Goal: Task Accomplishment & Management: Complete application form

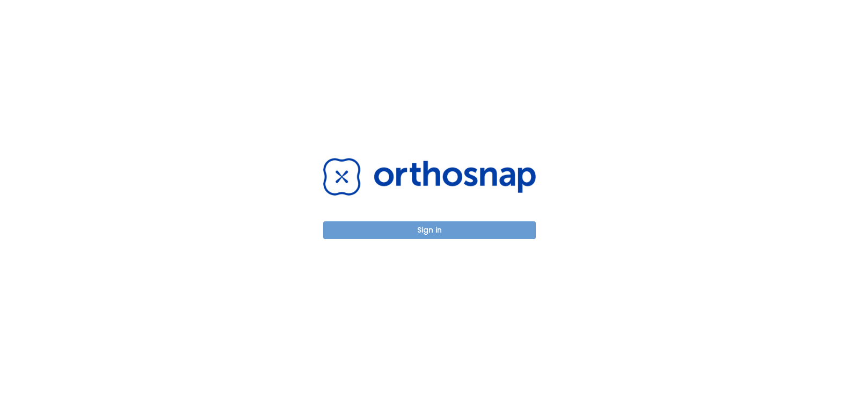
click at [495, 235] on button "Sign in" at bounding box center [429, 230] width 213 height 18
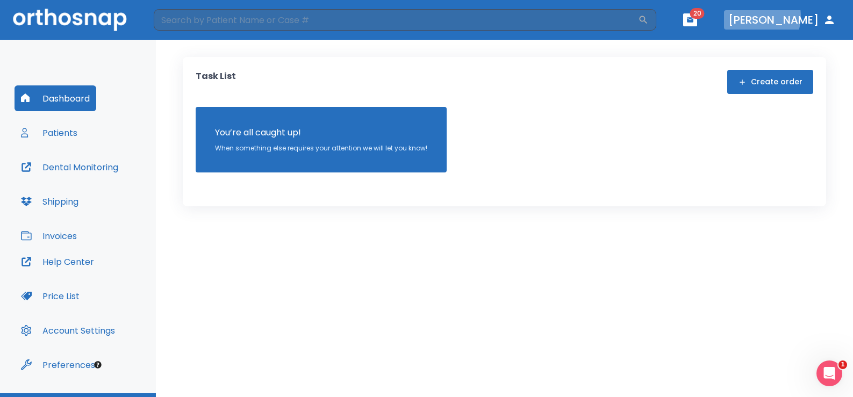
click at [794, 16] on button "[PERSON_NAME]" at bounding box center [782, 19] width 116 height 19
click at [40, 128] on button "Patients" at bounding box center [49, 133] width 69 height 26
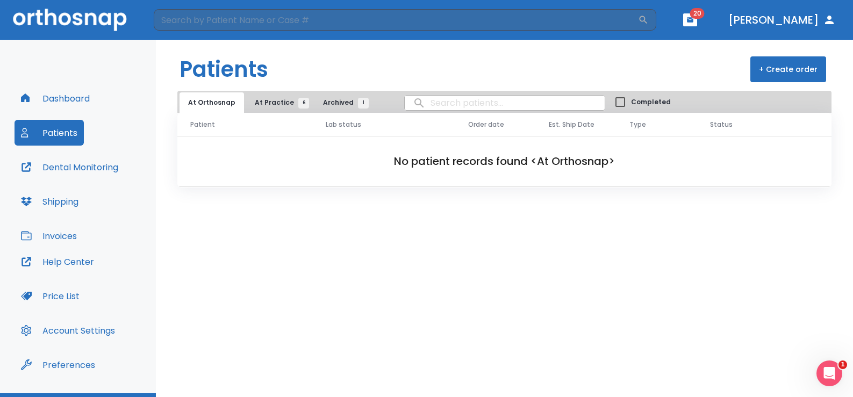
click at [289, 104] on span "At Practice 6" at bounding box center [279, 103] width 49 height 10
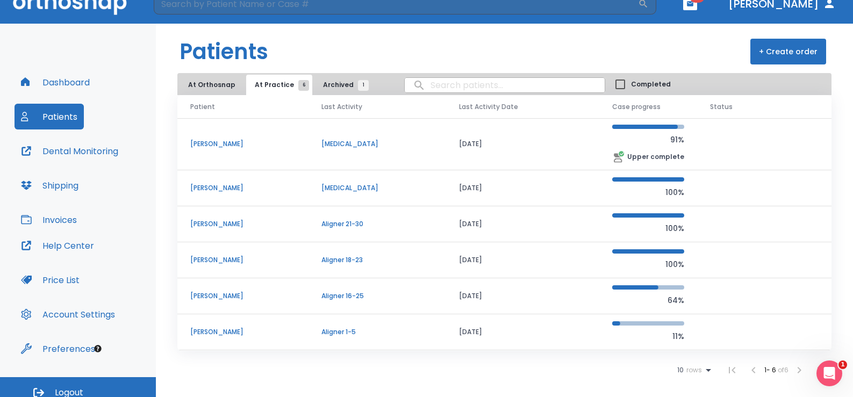
scroll to position [25, 0]
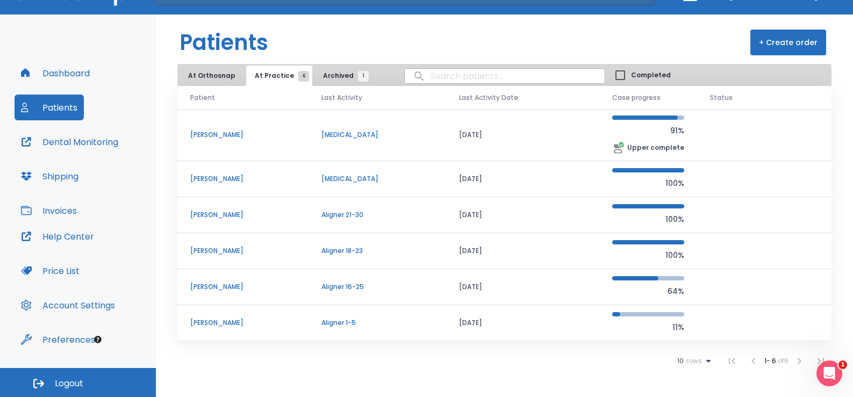
click at [618, 249] on p "100%" at bounding box center [648, 255] width 72 height 13
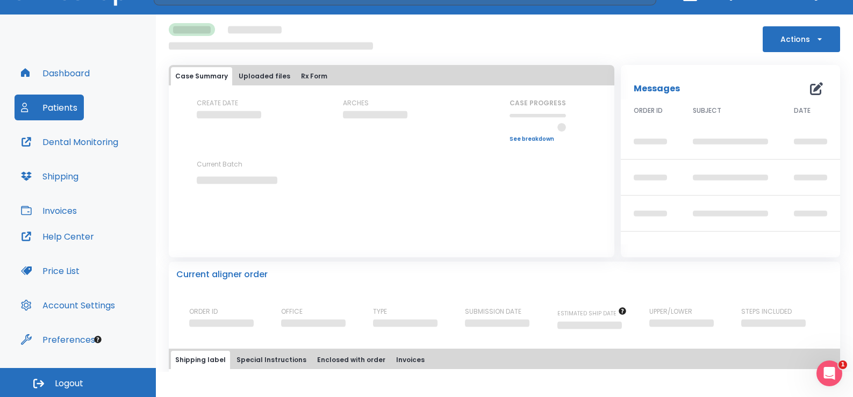
click at [787, 37] on button "Actions" at bounding box center [800, 39] width 77 height 26
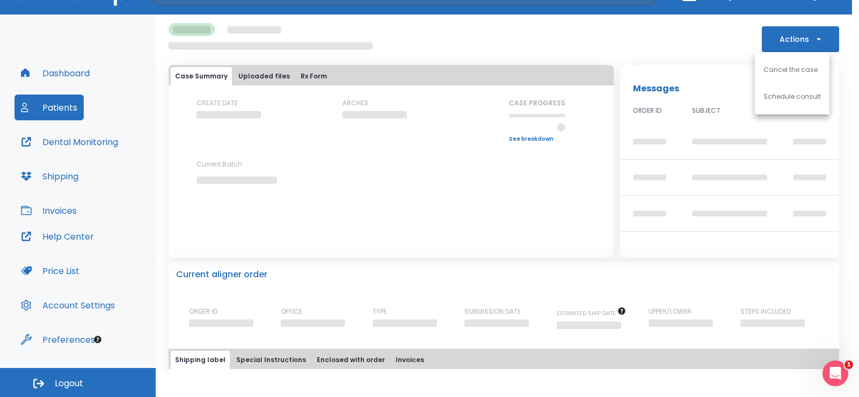
click at [672, 68] on div at bounding box center [429, 198] width 859 height 397
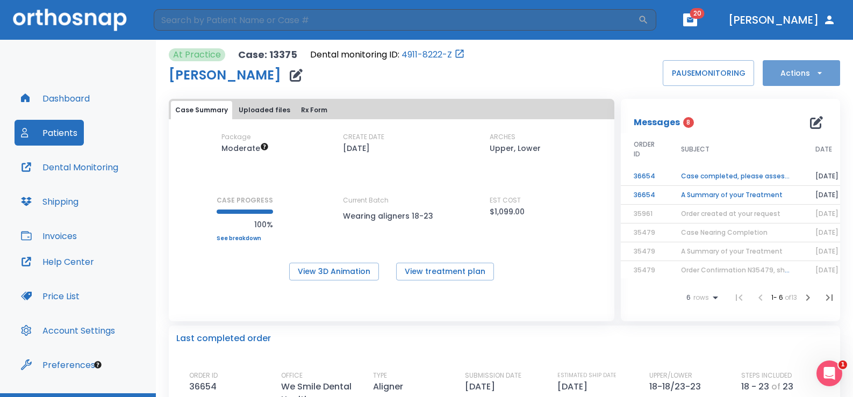
click at [804, 72] on button "Actions" at bounding box center [800, 73] width 77 height 26
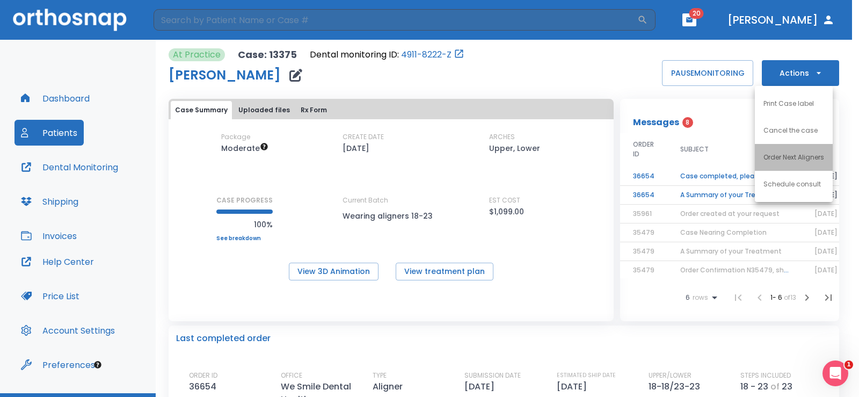
click at [806, 158] on p "Order Next Aligners" at bounding box center [794, 158] width 61 height 10
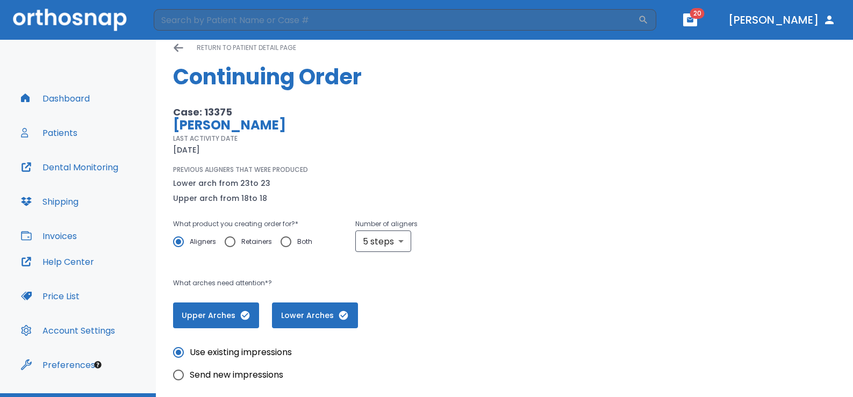
scroll to position [69, 0]
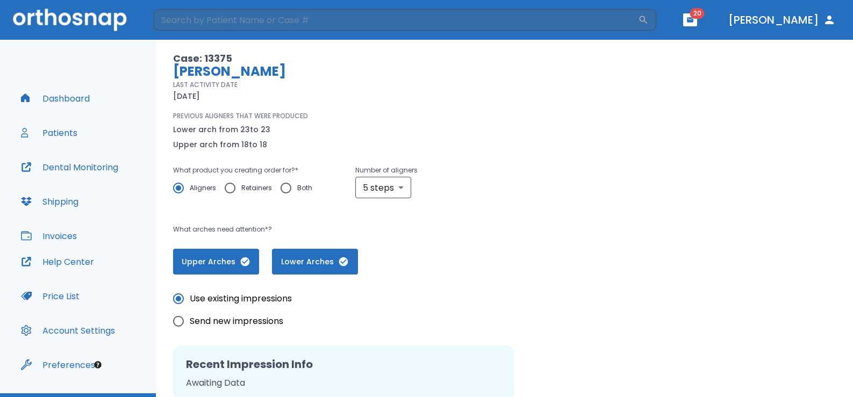
click at [229, 190] on input "Retainers" at bounding box center [230, 188] width 23 height 23
radio input "true"
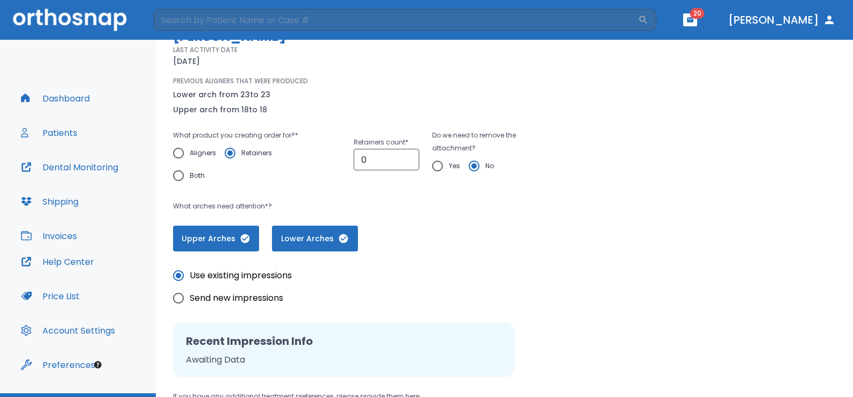
scroll to position [123, 0]
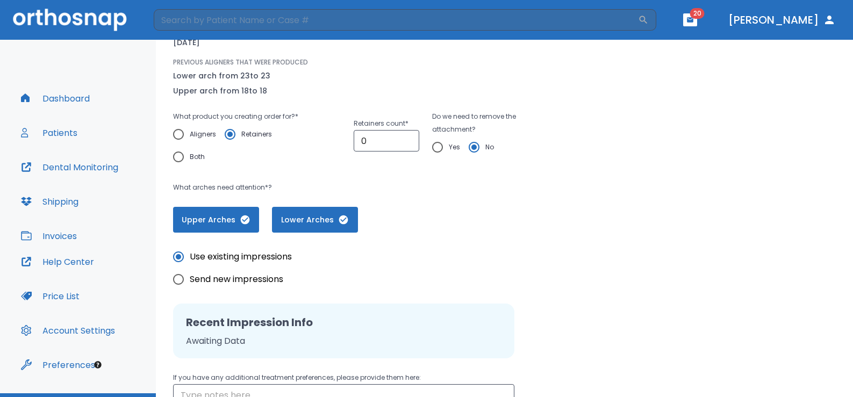
click at [438, 149] on input "Yes" at bounding box center [437, 147] width 23 height 23
radio input "true"
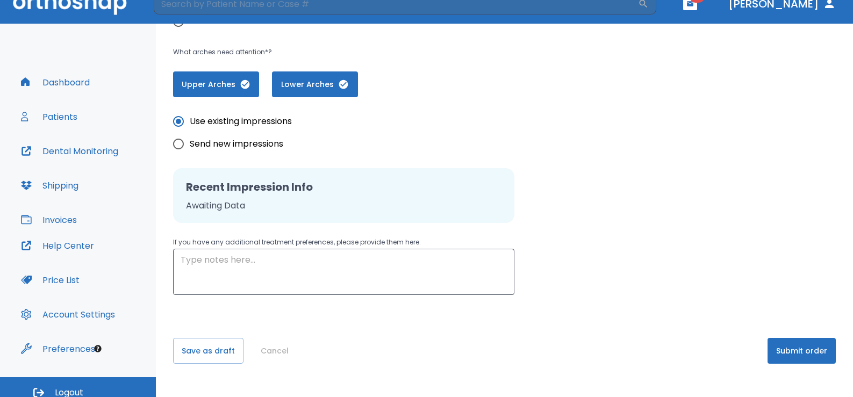
scroll to position [25, 0]
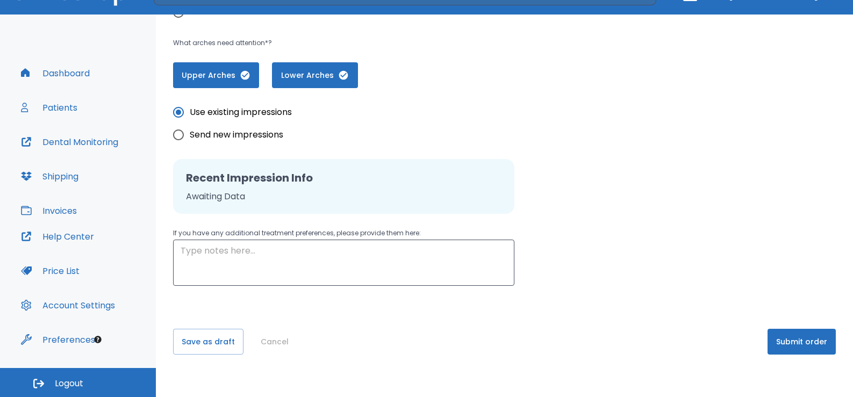
click at [785, 335] on button "Submit order" at bounding box center [801, 342] width 68 height 26
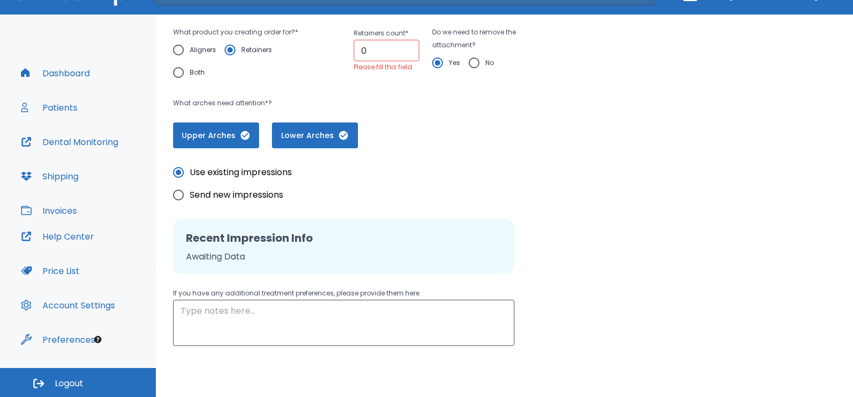
scroll to position [135, 0]
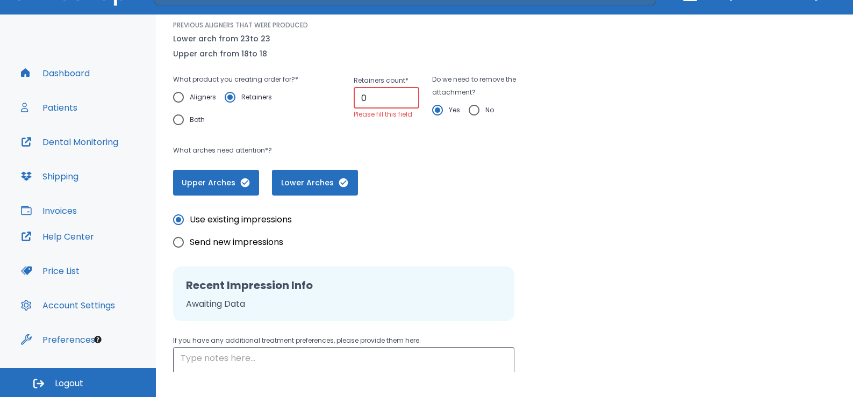
click at [380, 93] on input "0" at bounding box center [386, 97] width 66 height 21
type input "01"
click at [779, 330] on div "Use existing impressions Send new impressions Recent Impression Info Awaiting D…" at bounding box center [504, 295] width 662 height 198
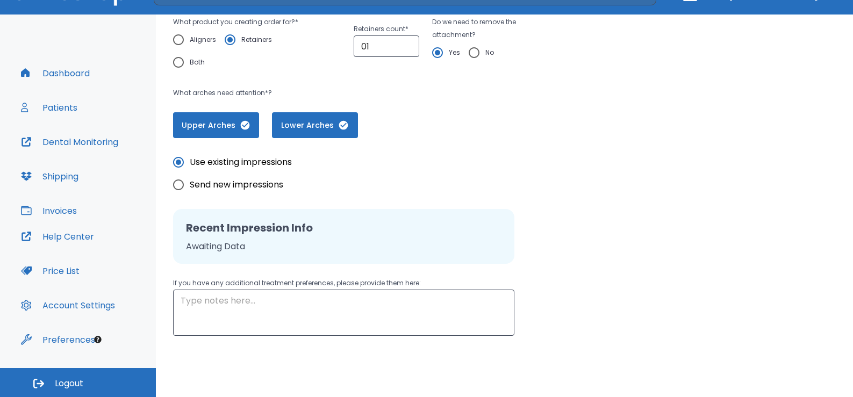
scroll to position [242, 0]
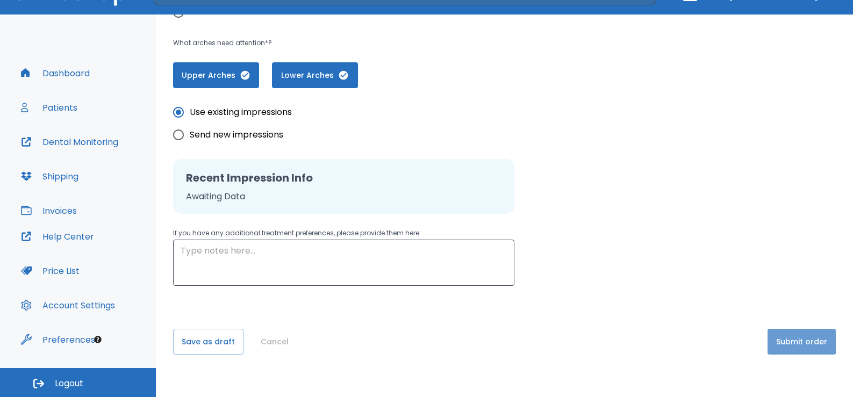
click at [779, 332] on button "Submit order" at bounding box center [801, 342] width 68 height 26
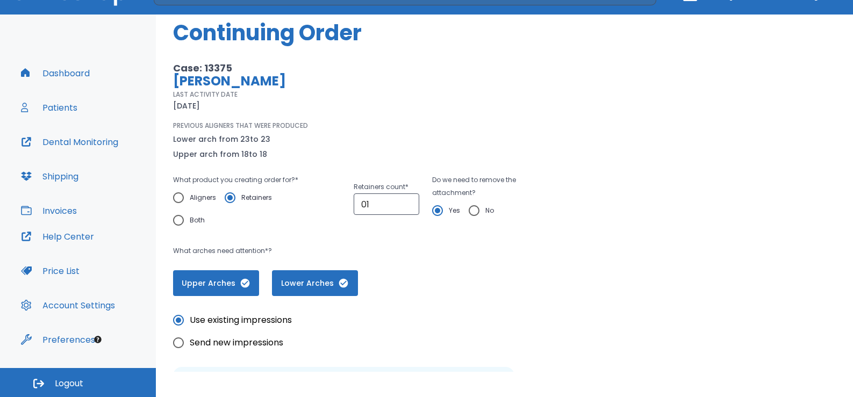
scroll to position [27, 0]
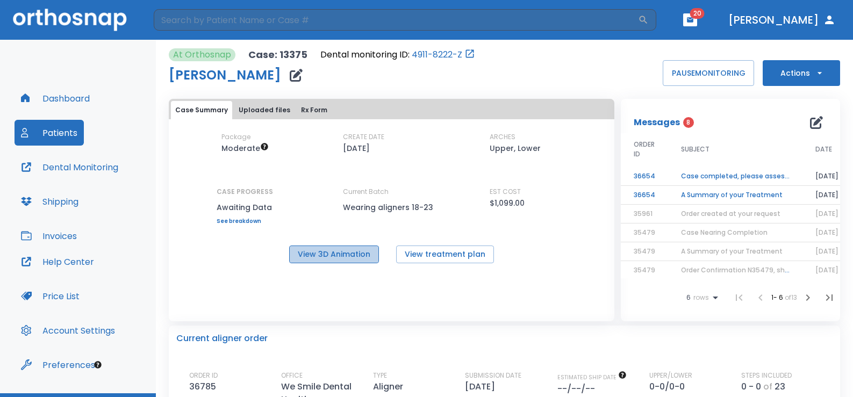
click at [349, 256] on button "View 3D Animation" at bounding box center [334, 254] width 90 height 18
